Goal: Check status: Check status

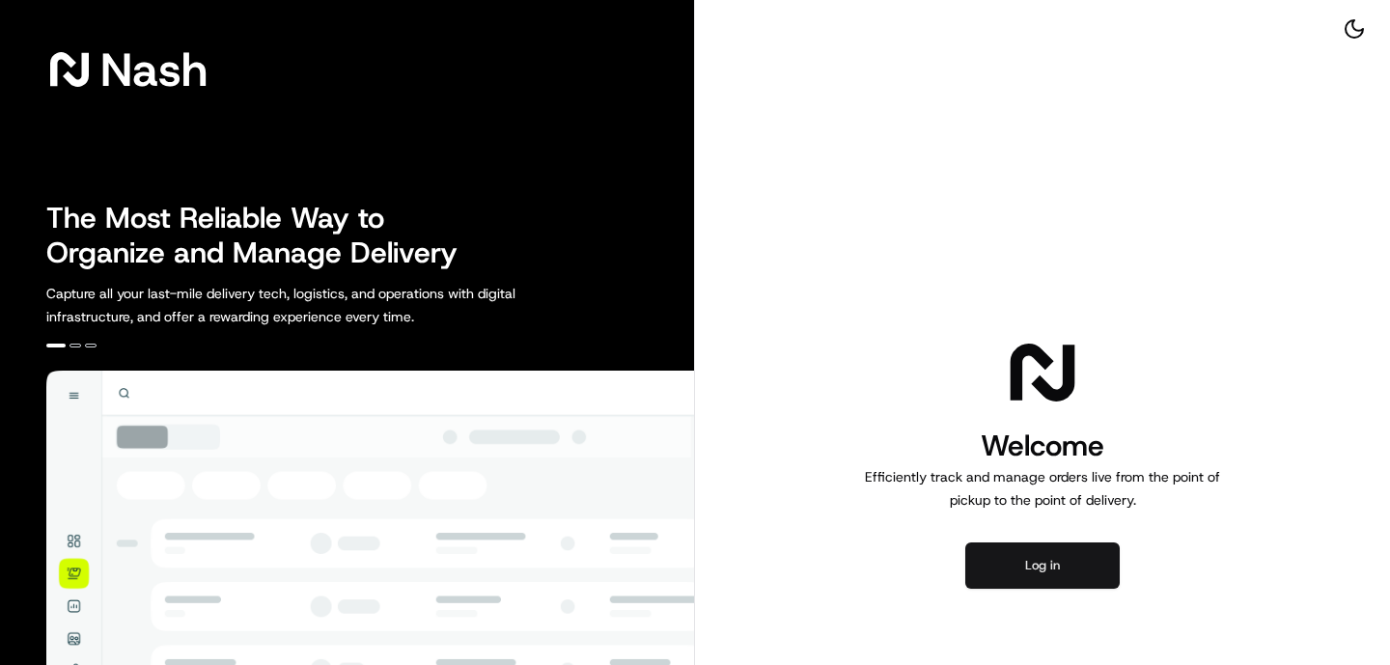
click at [1082, 574] on button "Log in" at bounding box center [1043, 566] width 154 height 46
